Goal: Entertainment & Leisure: Consume media (video, audio)

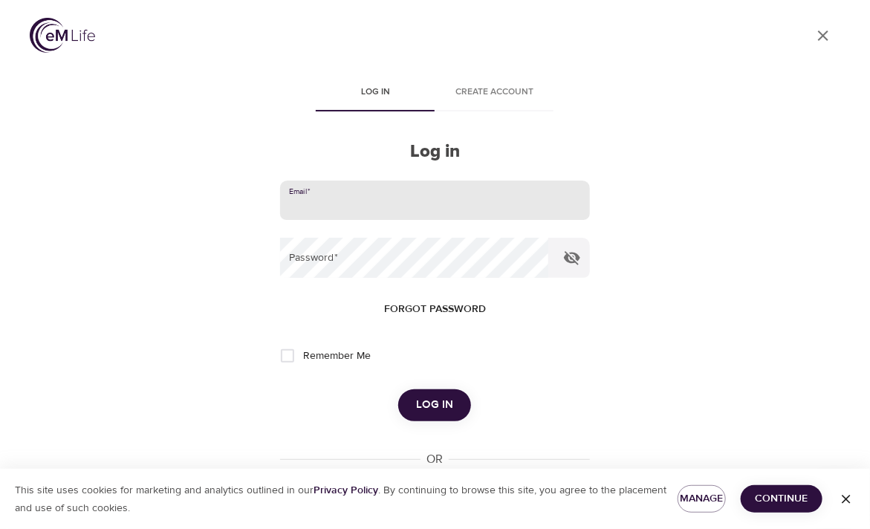
click at [339, 204] on input "email" at bounding box center [434, 200] width 309 height 40
click at [313, 206] on input "email" at bounding box center [434, 200] width 309 height 40
type input "[PERSON_NAME][EMAIL_ADDRESS][DOMAIN_NAME]"
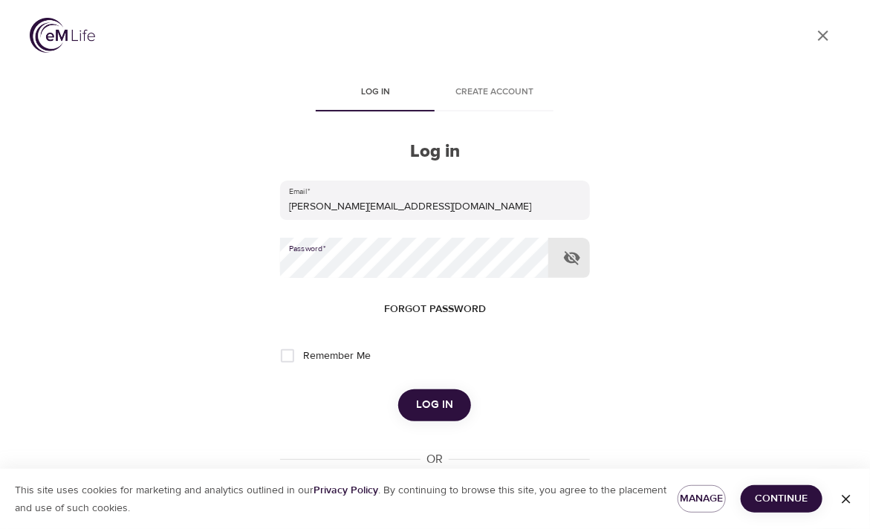
click at [295, 357] on input "Remember Me" at bounding box center [287, 355] width 31 height 31
checkbox input "true"
click at [429, 403] on span "Log in" at bounding box center [434, 404] width 37 height 19
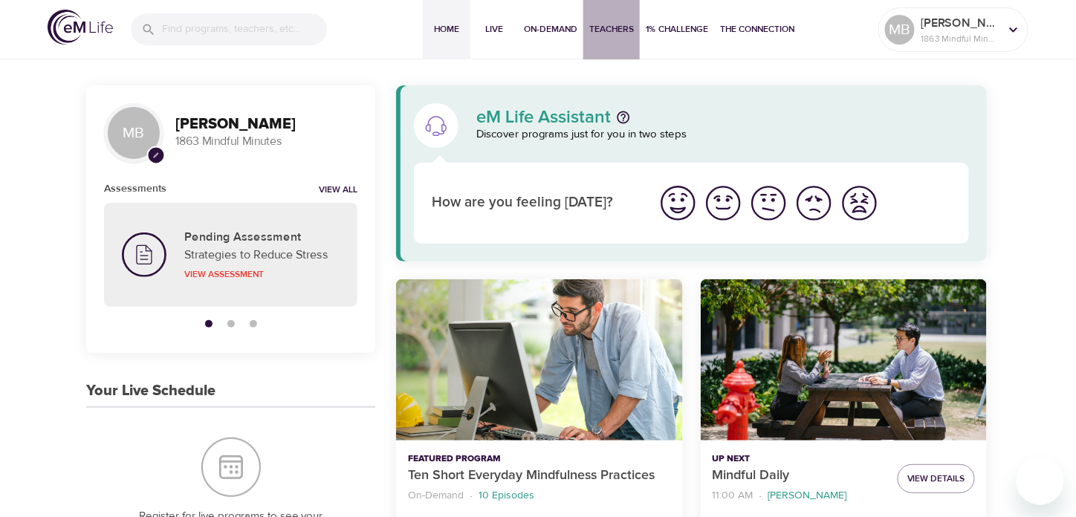
click at [583, 24] on button "Teachers" at bounding box center [611, 29] width 56 height 59
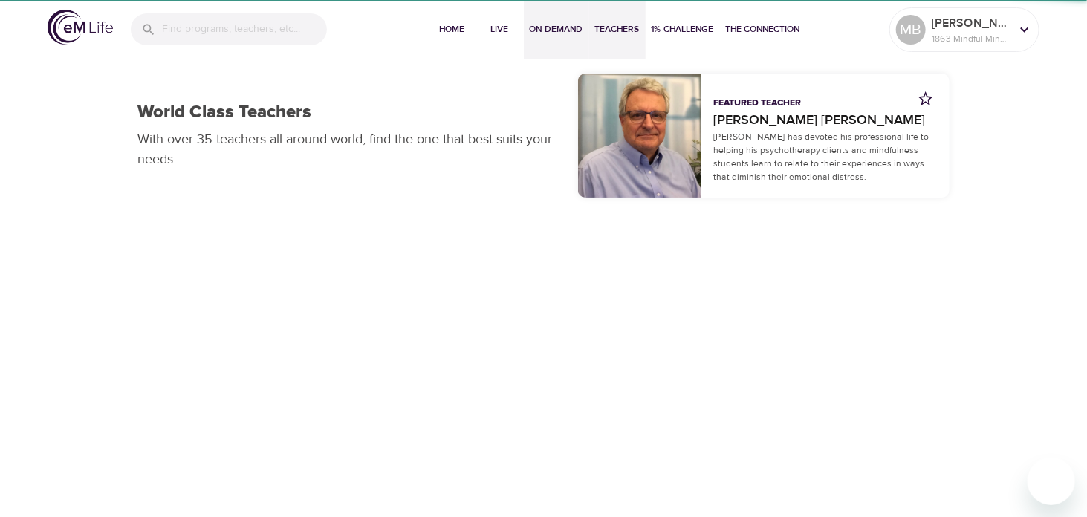
click at [538, 25] on span "On-Demand" at bounding box center [556, 30] width 53 height 16
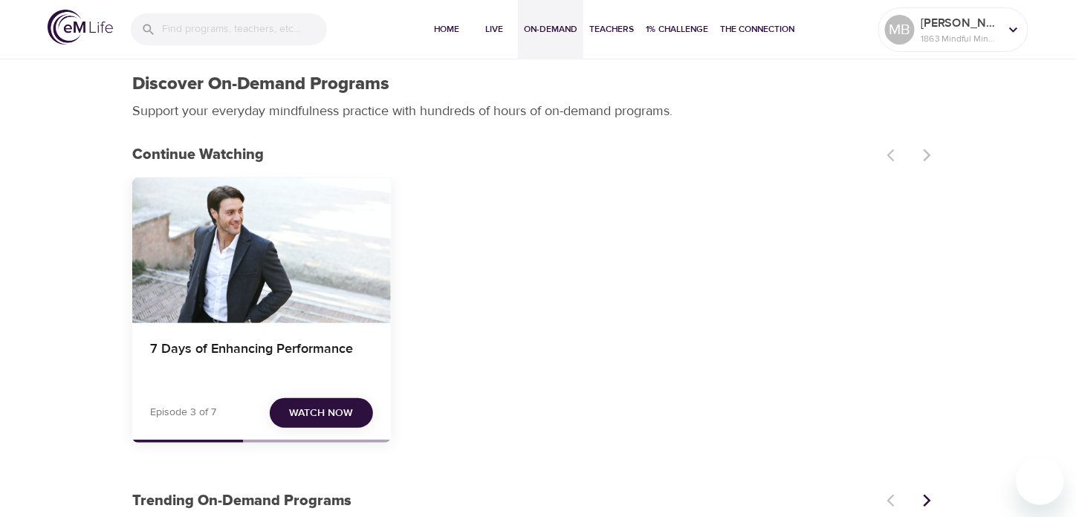
click at [322, 418] on span "Watch Now" at bounding box center [322, 413] width 64 height 19
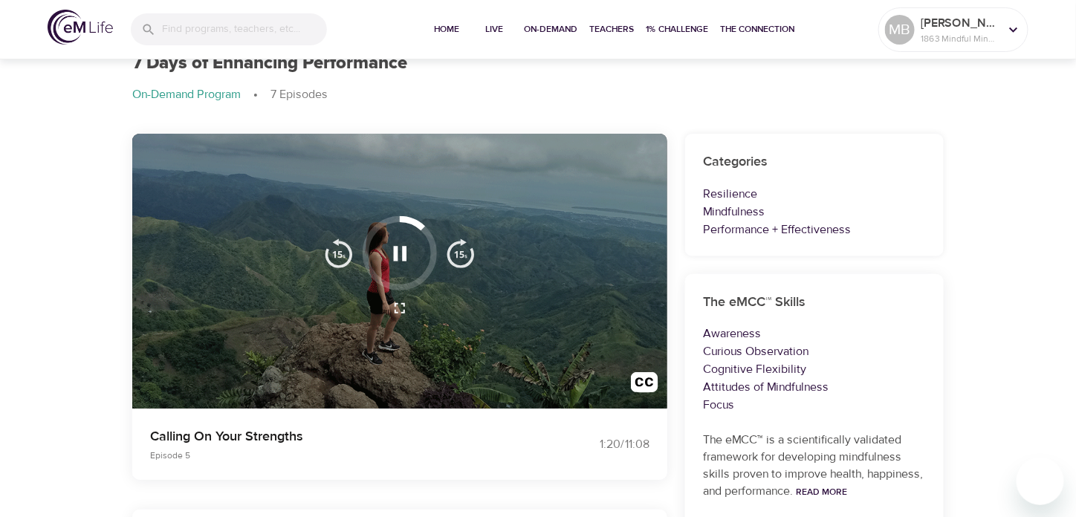
scroll to position [74, 0]
